Goal: Task Accomplishment & Management: Use online tool/utility

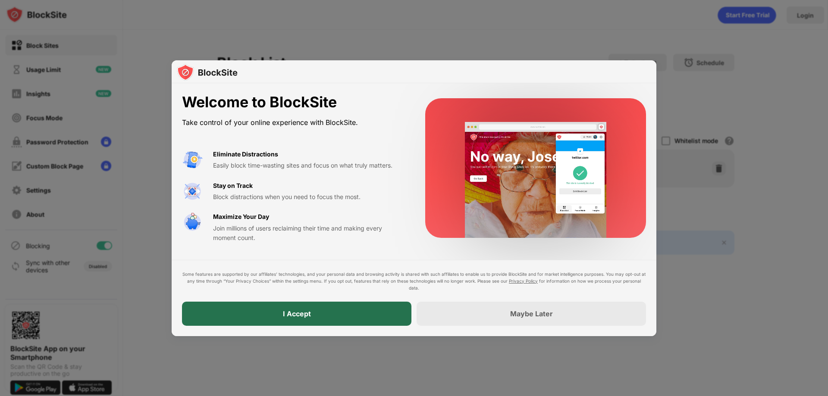
click at [379, 315] on div "I Accept" at bounding box center [296, 314] width 229 height 24
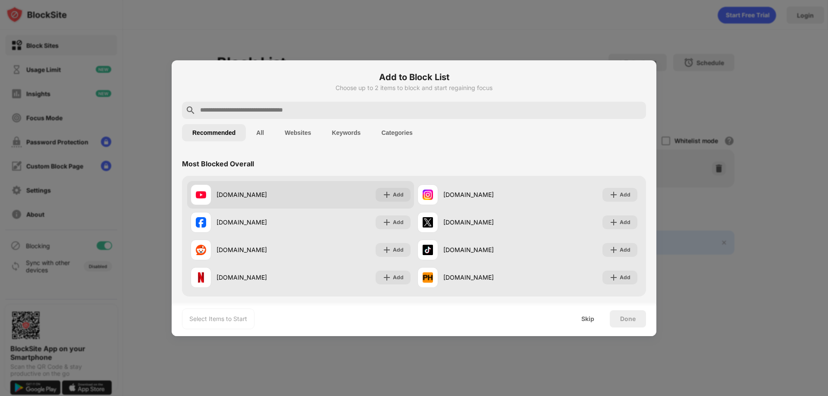
click at [313, 186] on div "[DOMAIN_NAME] Add" at bounding box center [300, 195] width 227 height 28
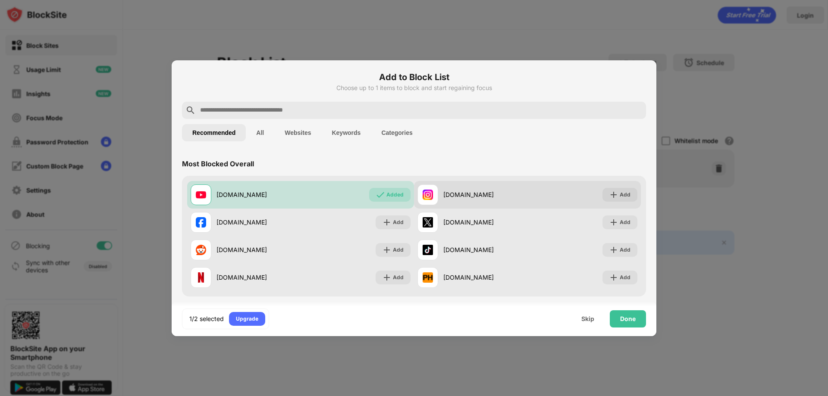
click at [434, 189] on div at bounding box center [427, 195] width 21 height 21
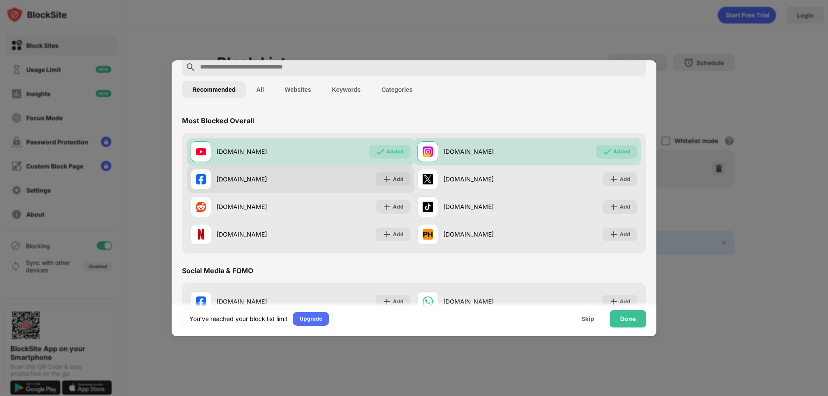
scroll to position [86, 0]
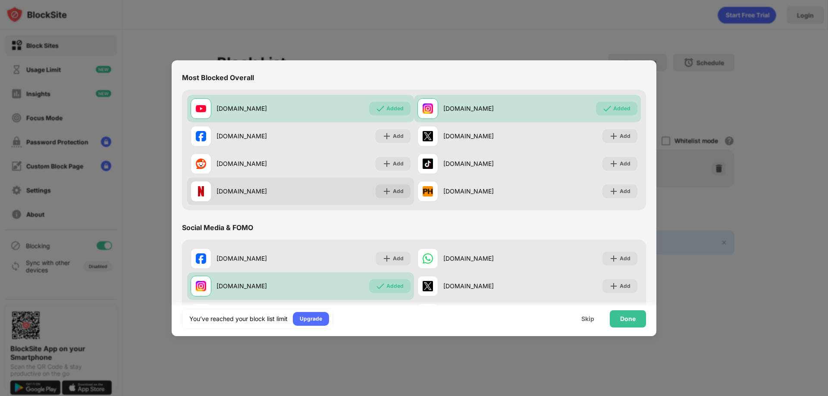
click at [285, 199] on div "[DOMAIN_NAME]" at bounding box center [246, 191] width 110 height 21
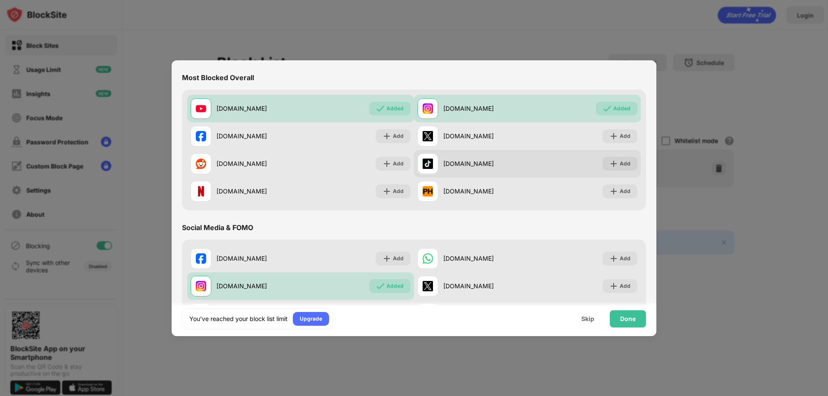
click at [563, 163] on div "[DOMAIN_NAME] Add" at bounding box center [527, 164] width 227 height 28
click at [611, 162] on img at bounding box center [613, 164] width 9 height 9
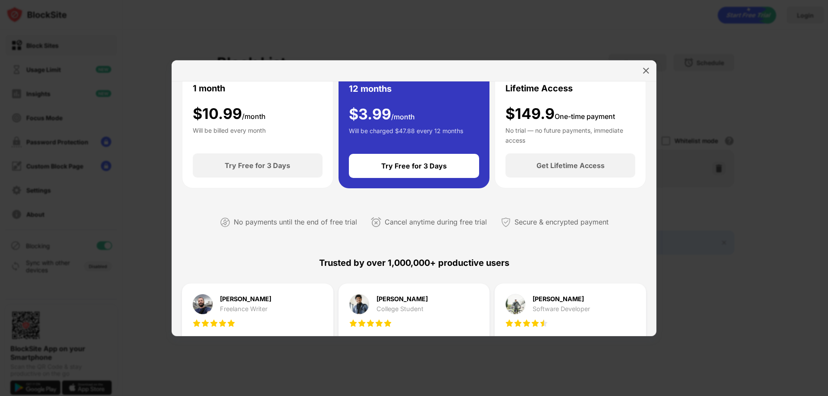
scroll to position [129, 0]
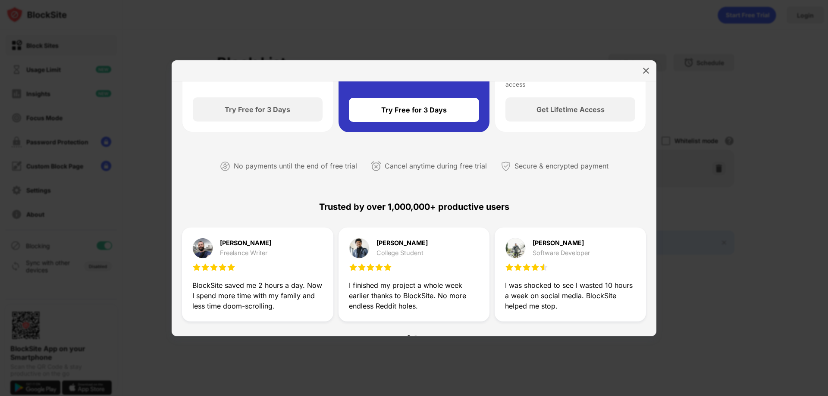
click at [646, 63] on div at bounding box center [414, 70] width 485 height 21
click at [647, 70] on img at bounding box center [646, 70] width 9 height 9
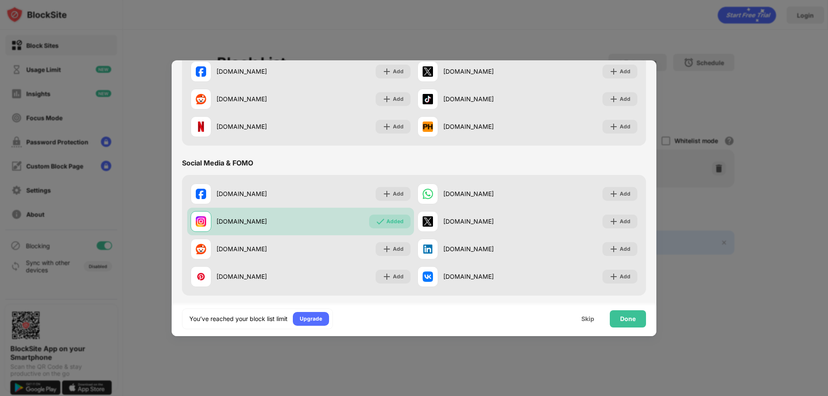
scroll to position [173, 0]
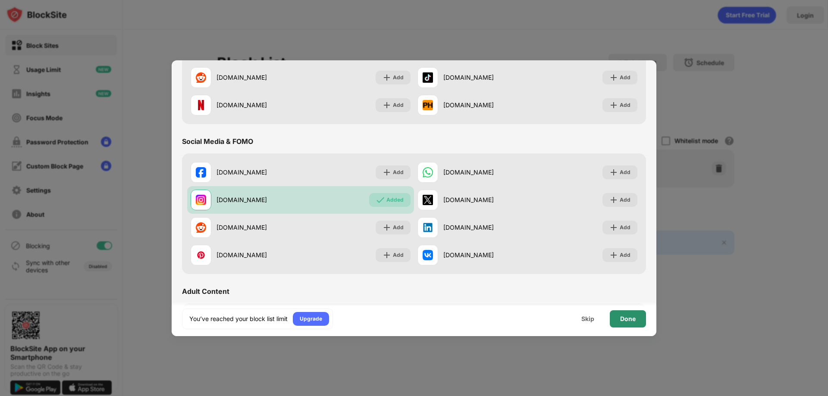
click at [625, 314] on div "Done" at bounding box center [628, 319] width 36 height 17
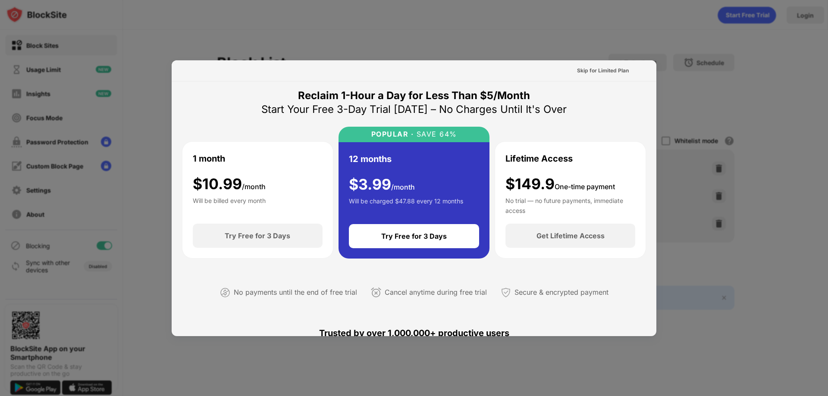
scroll to position [0, 0]
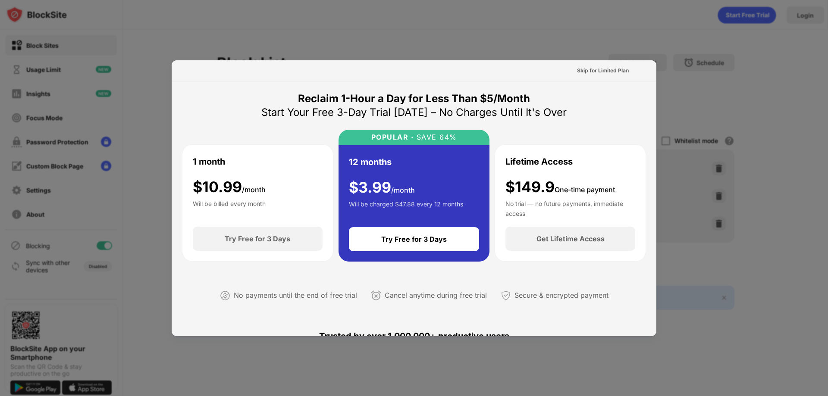
click at [575, 28] on div at bounding box center [414, 198] width 828 height 396
click at [594, 70] on div "Skip for Limited Plan" at bounding box center [603, 70] width 52 height 9
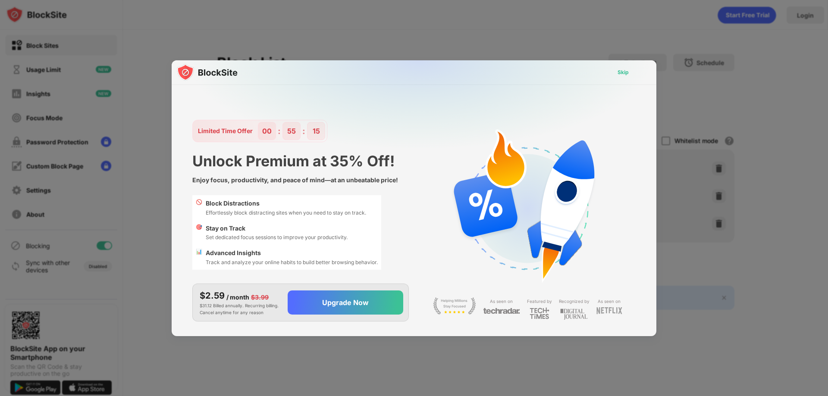
click at [621, 72] on div "Skip" at bounding box center [623, 72] width 11 height 9
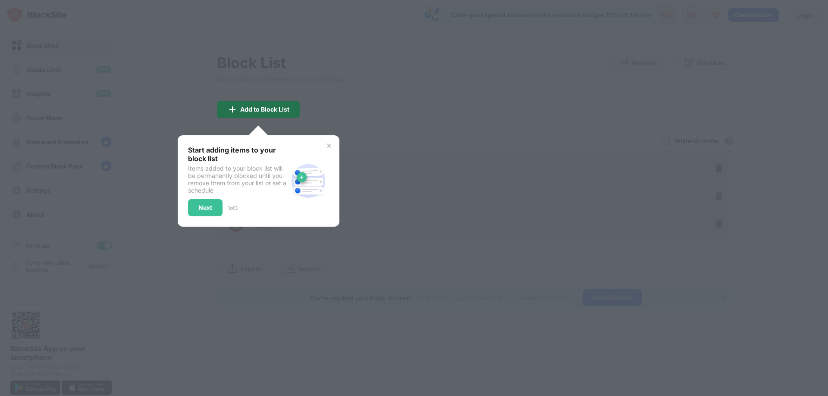
click at [294, 110] on div "Add to Block List" at bounding box center [258, 109] width 83 height 17
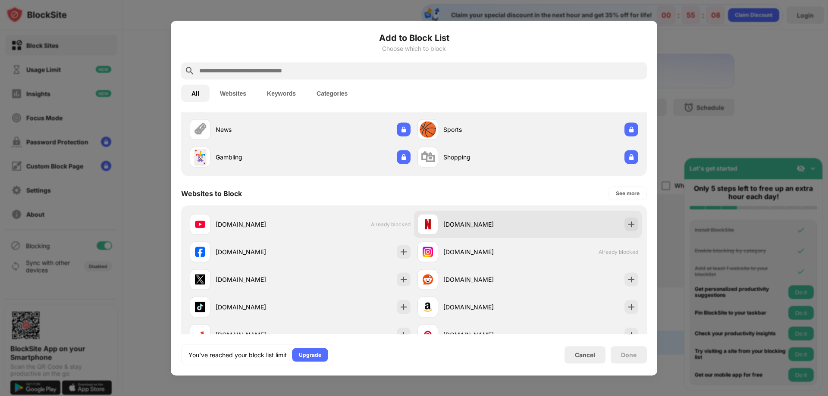
scroll to position [86, 0]
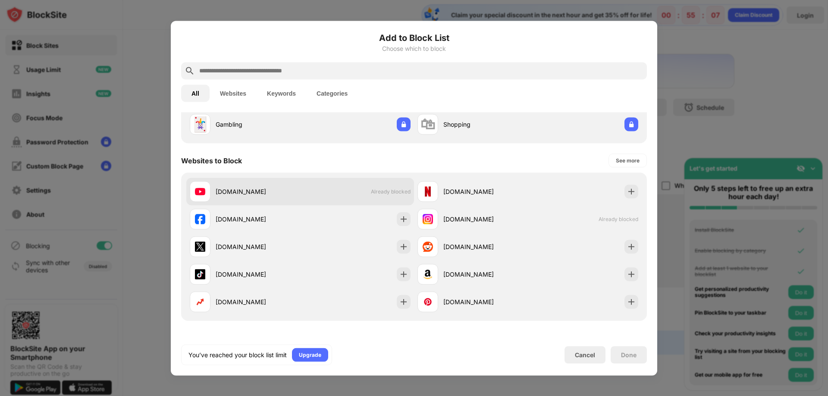
click at [347, 189] on div "[DOMAIN_NAME] Already blocked" at bounding box center [300, 192] width 228 height 28
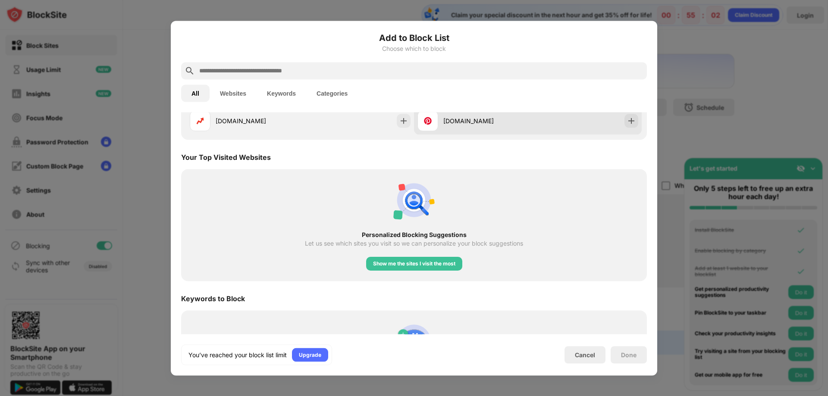
scroll to position [302, 0]
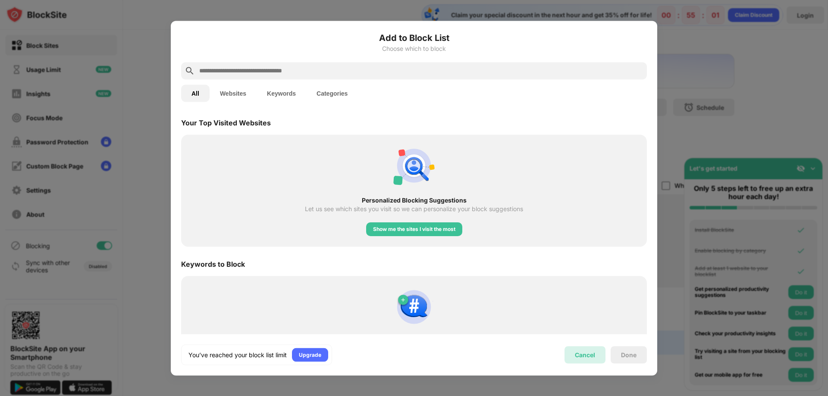
click at [577, 354] on div "Cancel" at bounding box center [585, 354] width 20 height 7
